Goal: Transaction & Acquisition: Purchase product/service

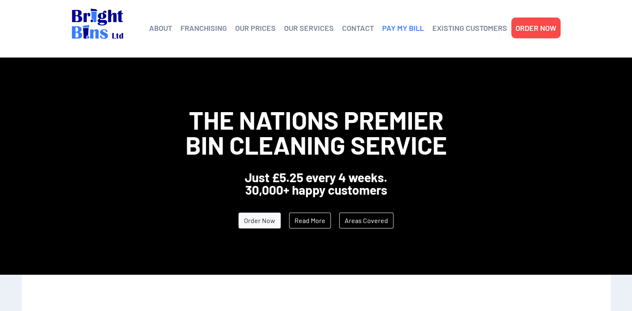
click at [397, 26] on link "PAY MY BILL" at bounding box center [403, 28] width 42 height 13
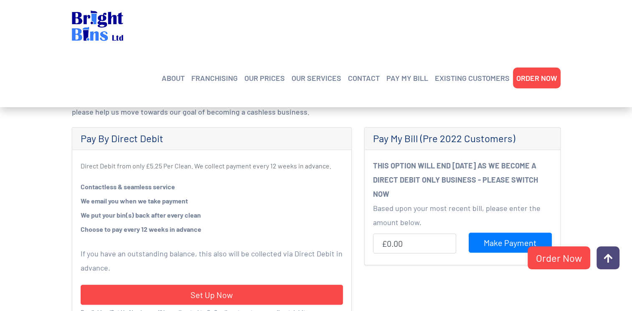
scroll to position [267, 0]
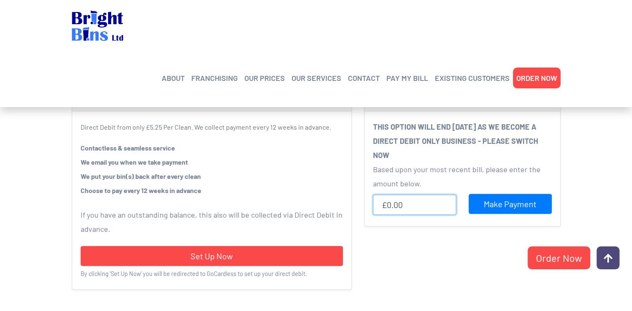
click at [395, 206] on input "£0.00" at bounding box center [414, 205] width 83 height 20
click at [410, 207] on input "£0.00" at bounding box center [414, 205] width 83 height 20
type input "£32.40"
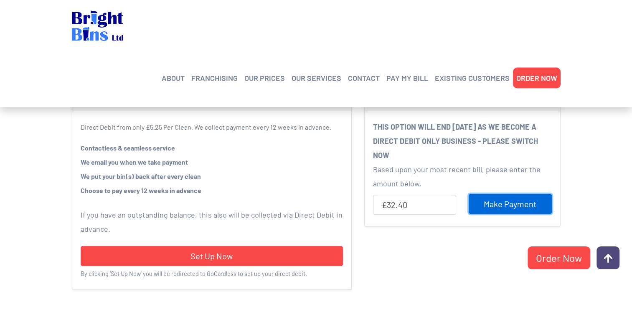
click at [512, 205] on input "Make Payment" at bounding box center [509, 204] width 83 height 20
